Goal: Complete application form

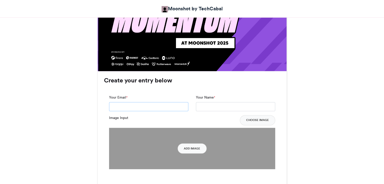
click at [153, 102] on input "Your Email *" at bounding box center [148, 106] width 79 height 9
type input "**********"
click at [205, 102] on input "Your Name *" at bounding box center [235, 106] width 79 height 9
type input "****"
click at [195, 143] on button "Add Image" at bounding box center [191, 148] width 29 height 10
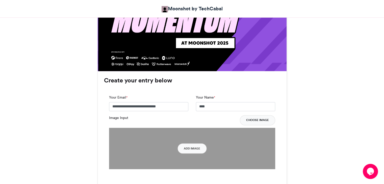
click at [253, 115] on button "Choose Image" at bounding box center [257, 120] width 35 height 10
click at [260, 115] on button "Choose Image" at bounding box center [257, 120] width 35 height 10
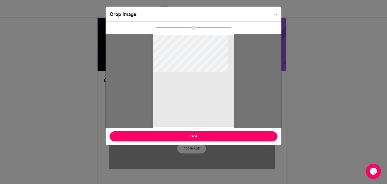
type input "*****"
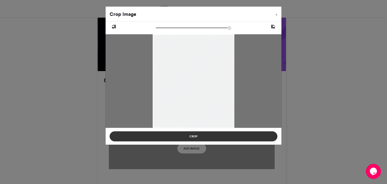
click at [188, 137] on button "Crop" at bounding box center [194, 136] width 168 height 10
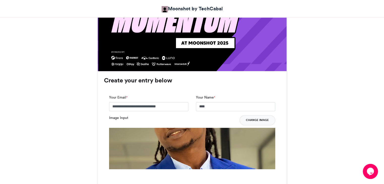
click at [250, 115] on button "Change Image" at bounding box center [257, 120] width 36 height 10
click at [254, 115] on button "Change Image" at bounding box center [257, 120] width 36 height 10
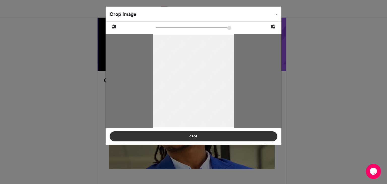
click at [192, 137] on button "Crop" at bounding box center [194, 136] width 168 height 10
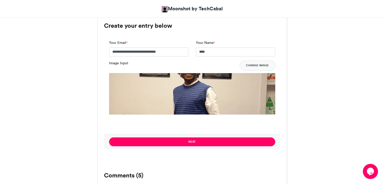
scroll to position [388, 0]
click at [227, 95] on img at bounding box center [192, 156] width 166 height 166
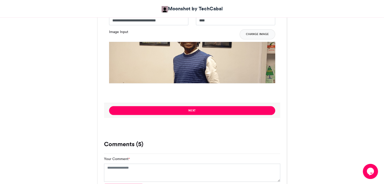
scroll to position [421, 0]
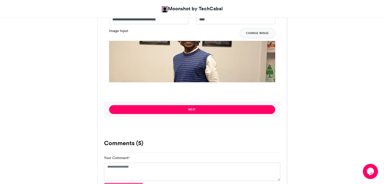
click at [208, 104] on div "Next" at bounding box center [192, 109] width 176 height 15
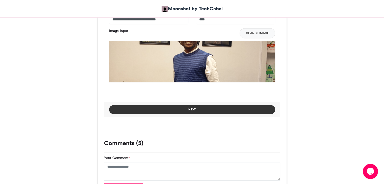
click at [206, 105] on button "Next" at bounding box center [192, 109] width 166 height 9
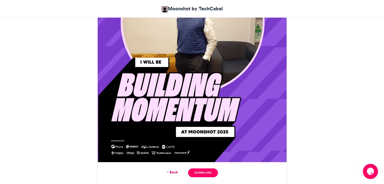
scroll to position [266, 0]
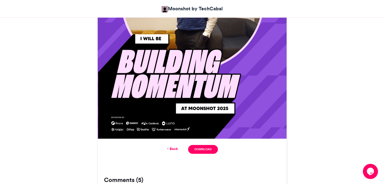
click at [171, 146] on link "Back" at bounding box center [172, 148] width 12 height 5
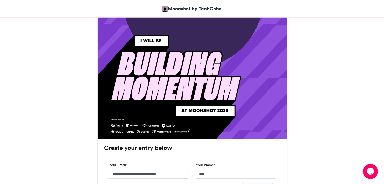
scroll to position [373, 0]
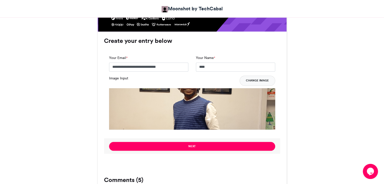
click at [258, 76] on button "Change Image" at bounding box center [257, 81] width 36 height 10
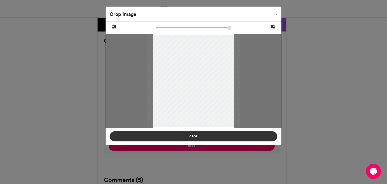
click at [199, 137] on button "Crop" at bounding box center [194, 136] width 168 height 10
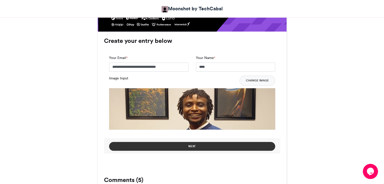
click at [206, 142] on button "Next" at bounding box center [192, 146] width 166 height 9
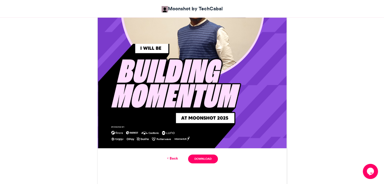
scroll to position [260, 0]
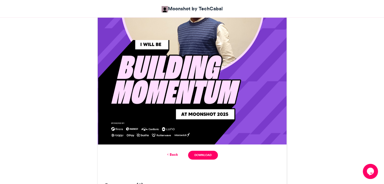
click at [172, 152] on link "Back" at bounding box center [172, 154] width 12 height 5
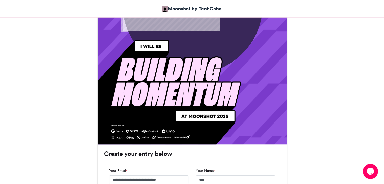
scroll to position [367, 0]
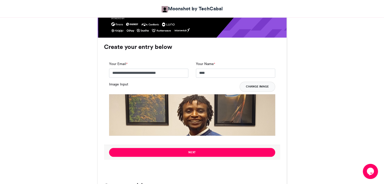
click at [253, 82] on button "Change Image" at bounding box center [257, 87] width 36 height 10
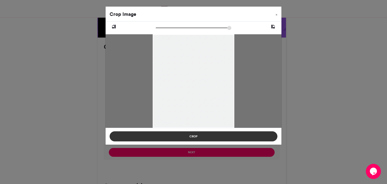
click at [198, 136] on button "Crop" at bounding box center [194, 136] width 168 height 10
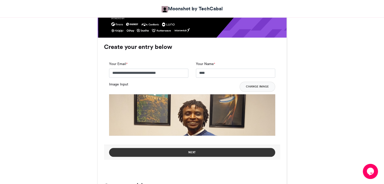
click at [214, 148] on button "Next" at bounding box center [192, 152] width 166 height 9
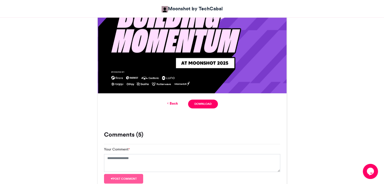
scroll to position [309, 0]
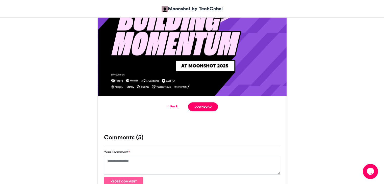
click at [202, 96] on div "Back Download" at bounding box center [192, 106] width 189 height 21
click at [209, 102] on link "Download" at bounding box center [203, 106] width 30 height 9
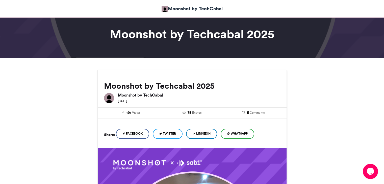
scroll to position [21, 0]
click at [206, 131] on span "LinkedIn" at bounding box center [203, 133] width 14 height 5
